Goal: Find specific page/section: Locate item on page

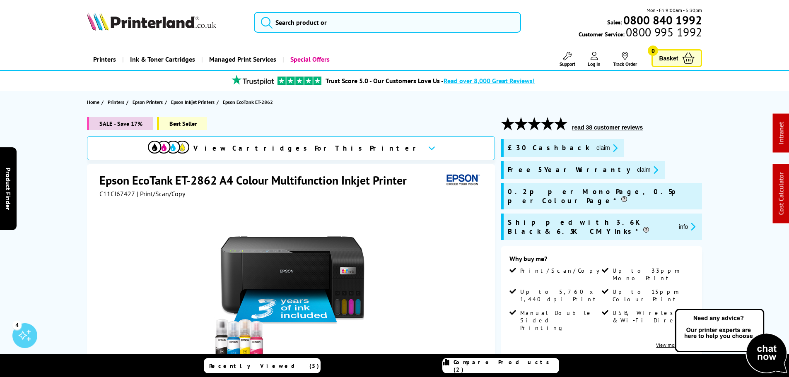
click at [594, 146] on button "claim" at bounding box center [607, 148] width 26 height 10
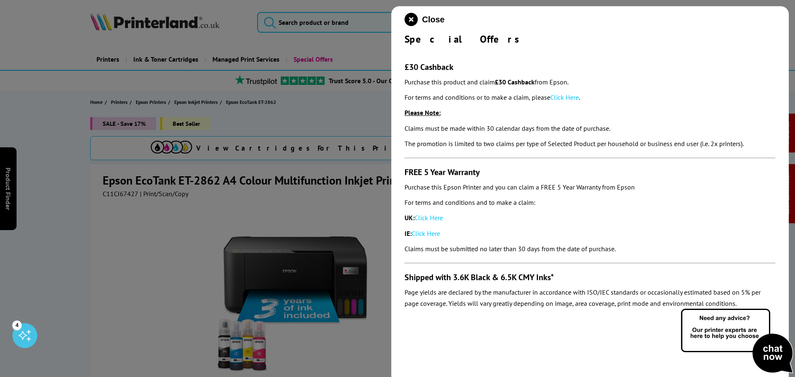
click at [426, 219] on link "Click Here" at bounding box center [428, 218] width 29 height 8
click at [407, 17] on icon "close modal" at bounding box center [410, 19] width 13 height 13
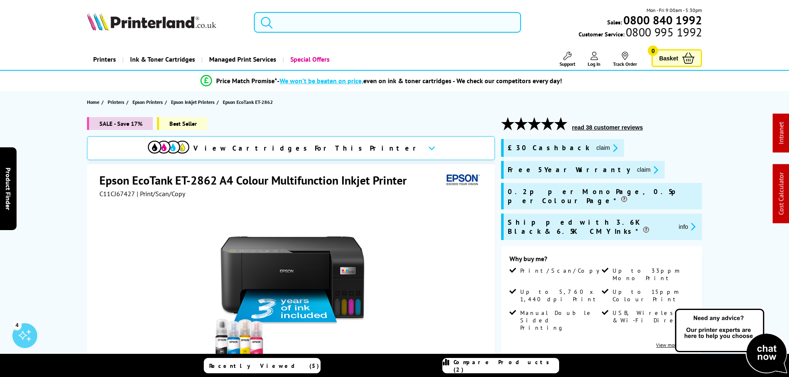
click at [381, 19] on input "search" at bounding box center [387, 22] width 267 height 21
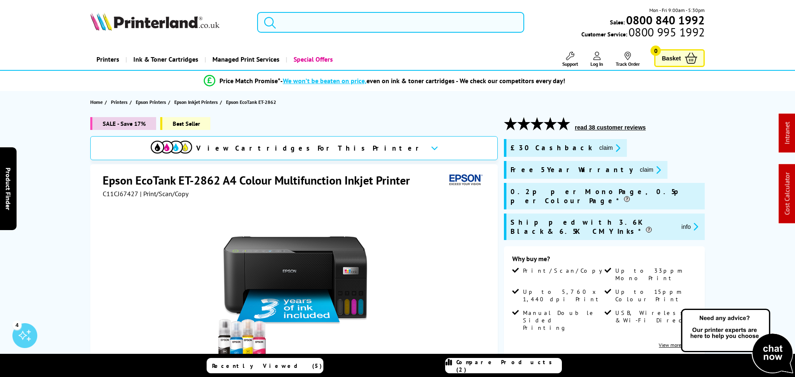
paste input "CE314A"
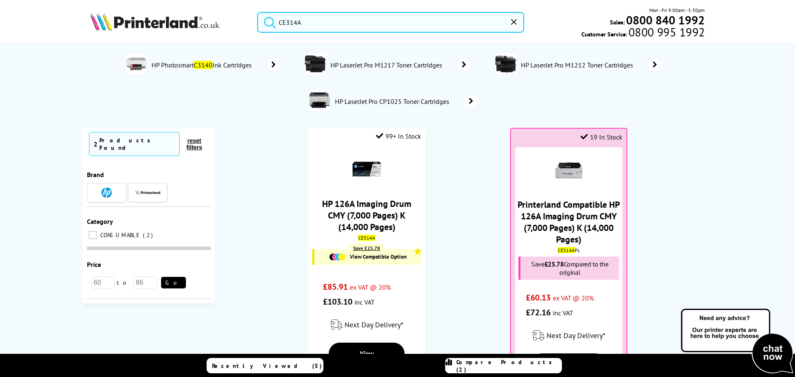
type input "CE314A"
